Goal: Transaction & Acquisition: Purchase product/service

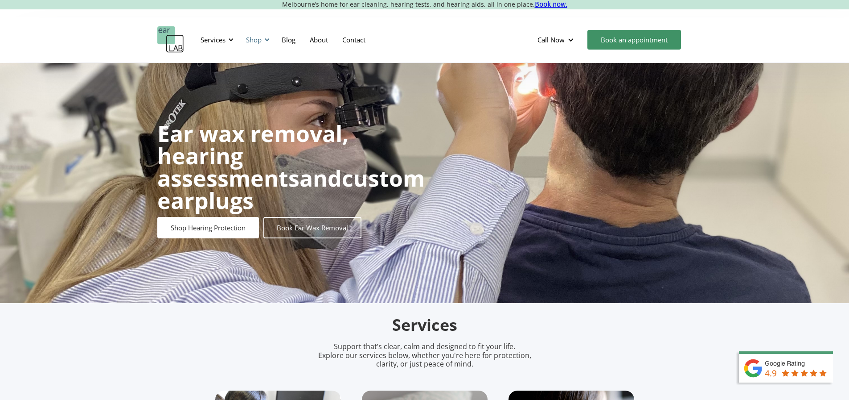
click at [263, 35] on div "Shop" at bounding box center [257, 39] width 32 height 27
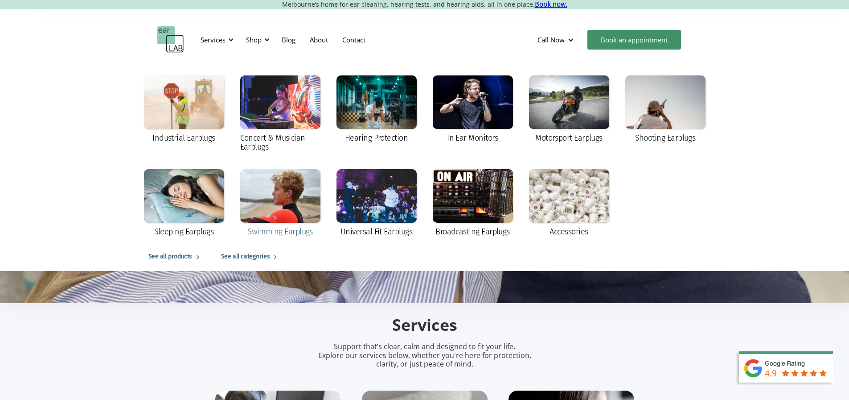
click at [296, 189] on div at bounding box center [280, 196] width 80 height 54
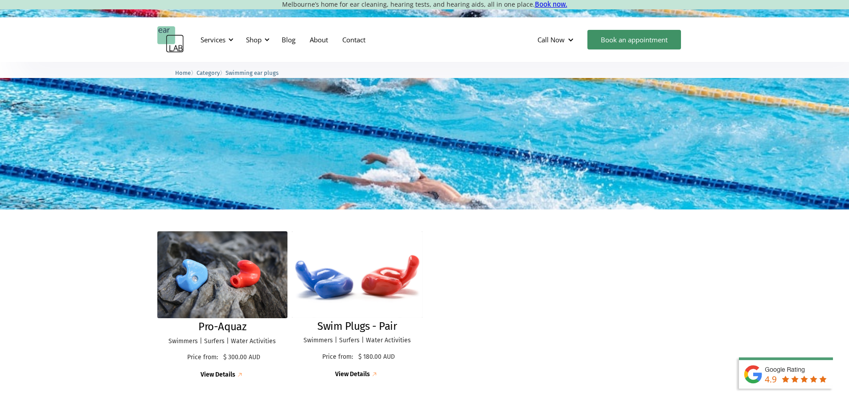
scroll to position [89, 0]
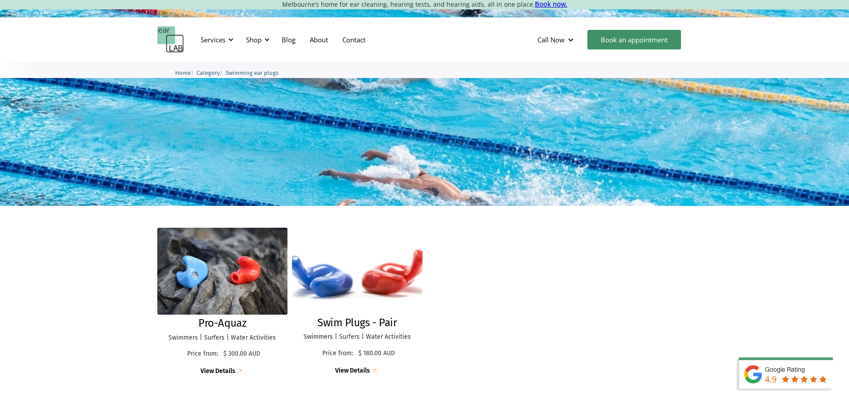
click at [363, 305] on img at bounding box center [357, 270] width 144 height 95
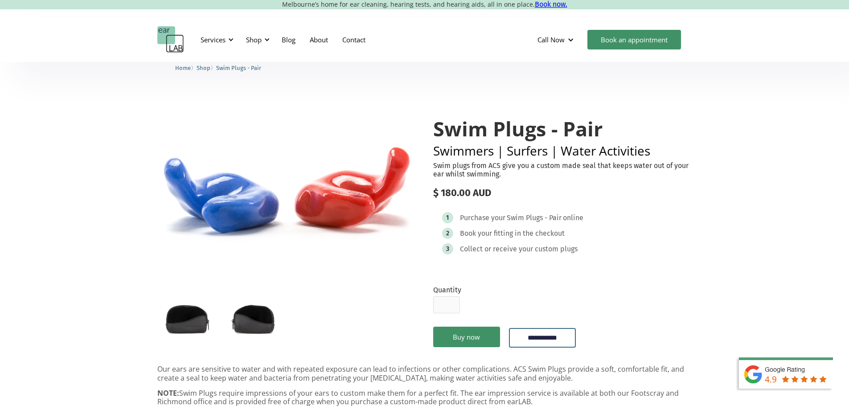
scroll to position [45, 0]
